Goal: Information Seeking & Learning: Learn about a topic

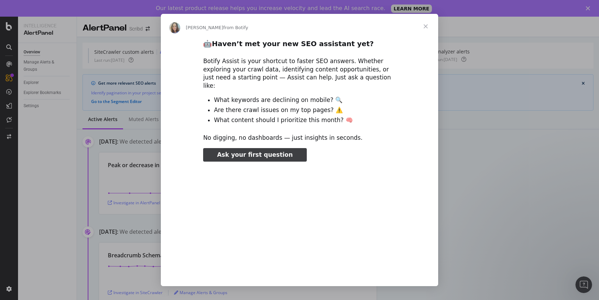
type input "78869"
click at [422, 25] on span "Close" at bounding box center [425, 26] width 25 height 25
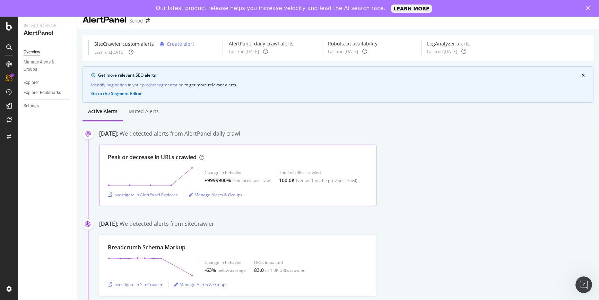
scroll to position [5, 0]
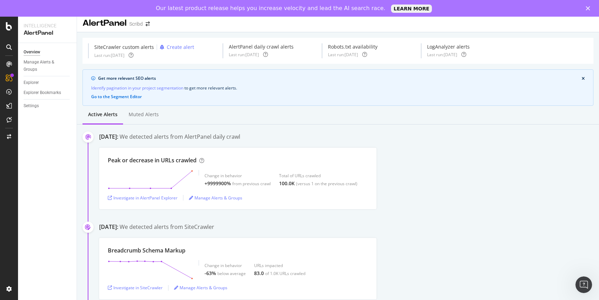
click at [126, 141] on div "August 23rd 2025: We detected alerts from AlertPanel daily crawl" at bounding box center [349, 137] width 500 height 9
click at [137, 199] on div "Investigate in AlertPanel Explorer" at bounding box center [143, 198] width 70 height 6
